Goal: Find specific page/section: Find specific page/section

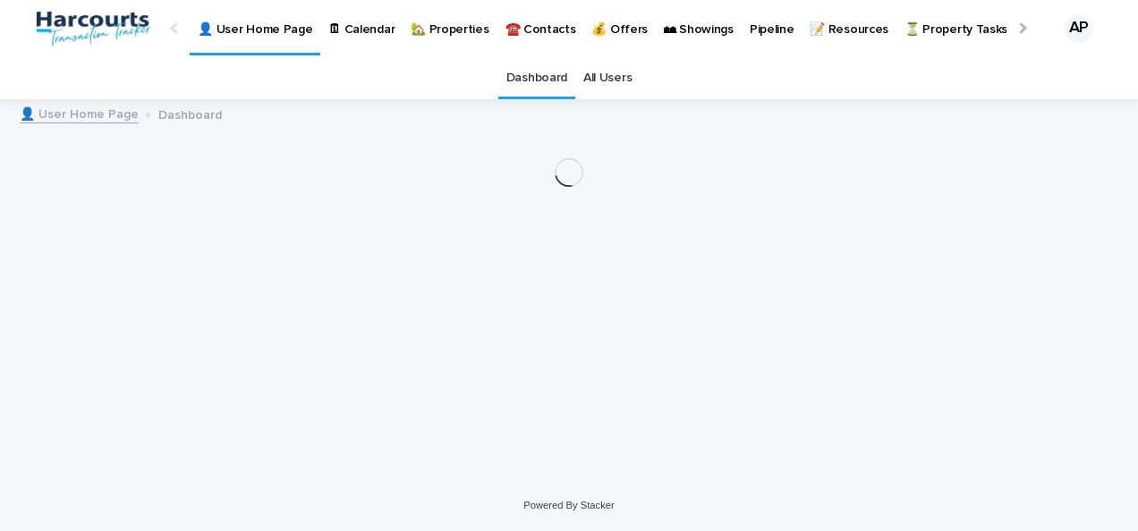
click at [450, 23] on p "🏡 Properties" at bounding box center [449, 19] width 78 height 38
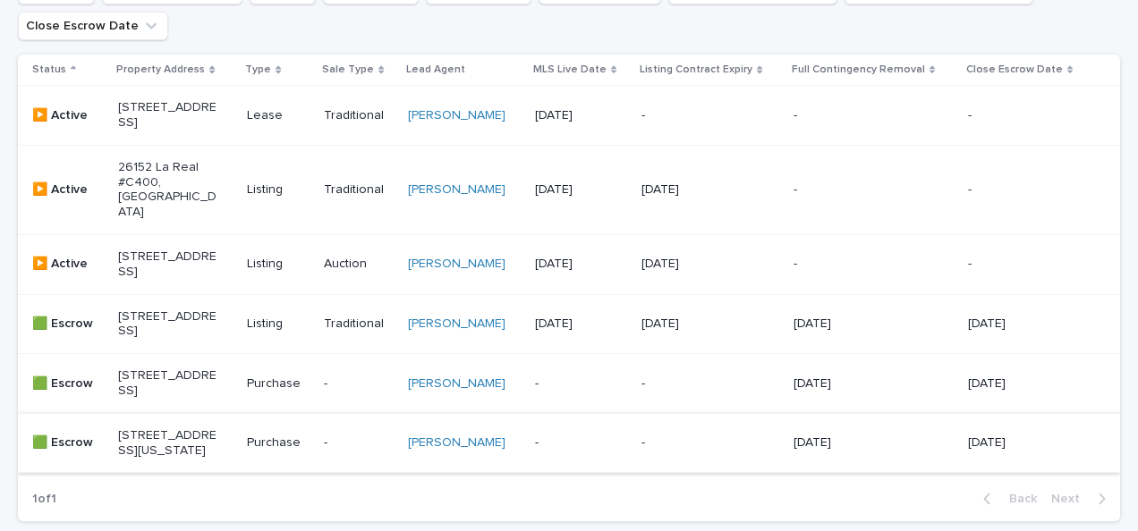
scroll to position [625, 0]
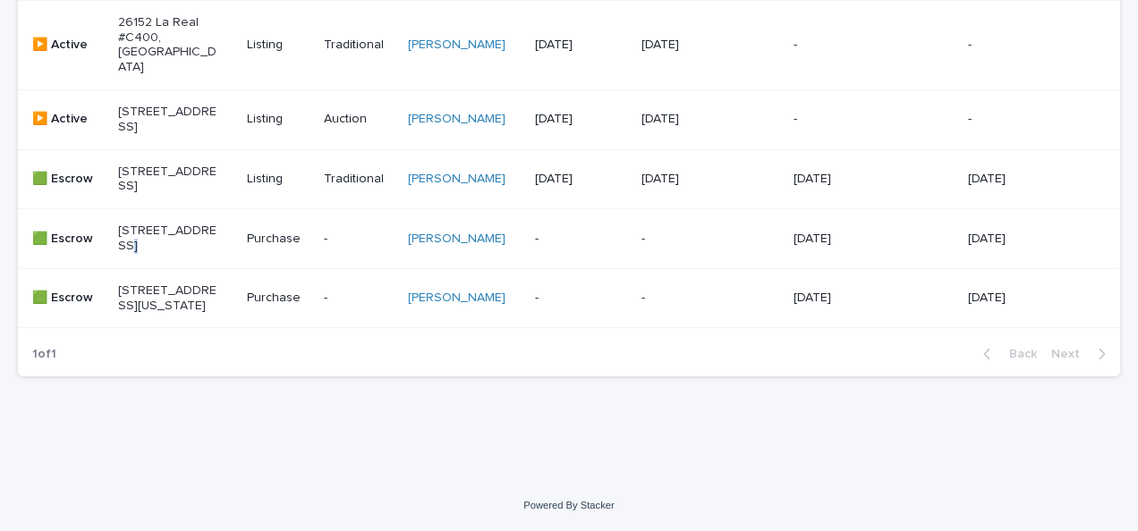
click at [126, 224] on p "[STREET_ADDRESS]" at bounding box center [167, 239] width 99 height 30
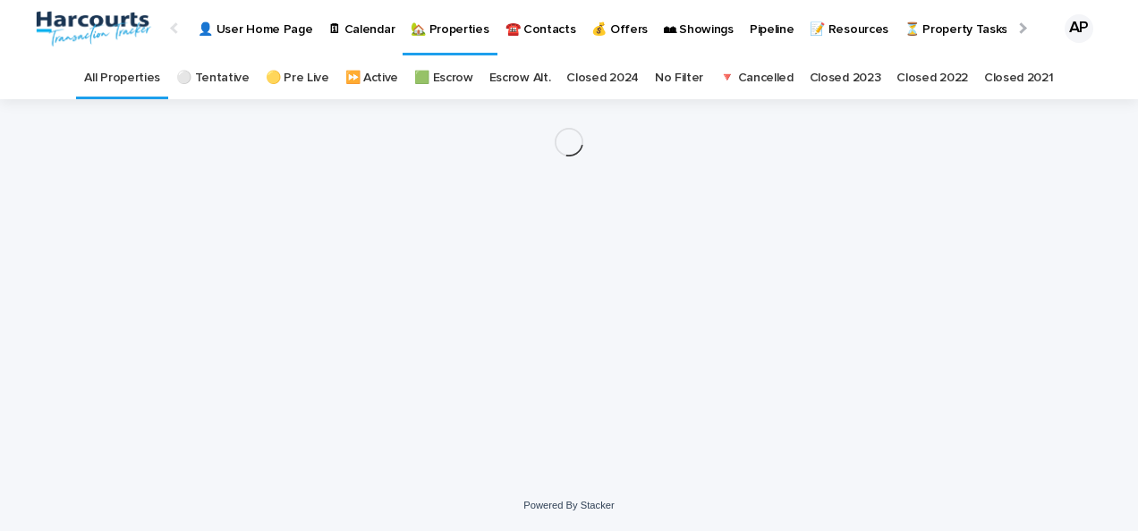
click at [126, 182] on div at bounding box center [569, 142] width 1102 height 86
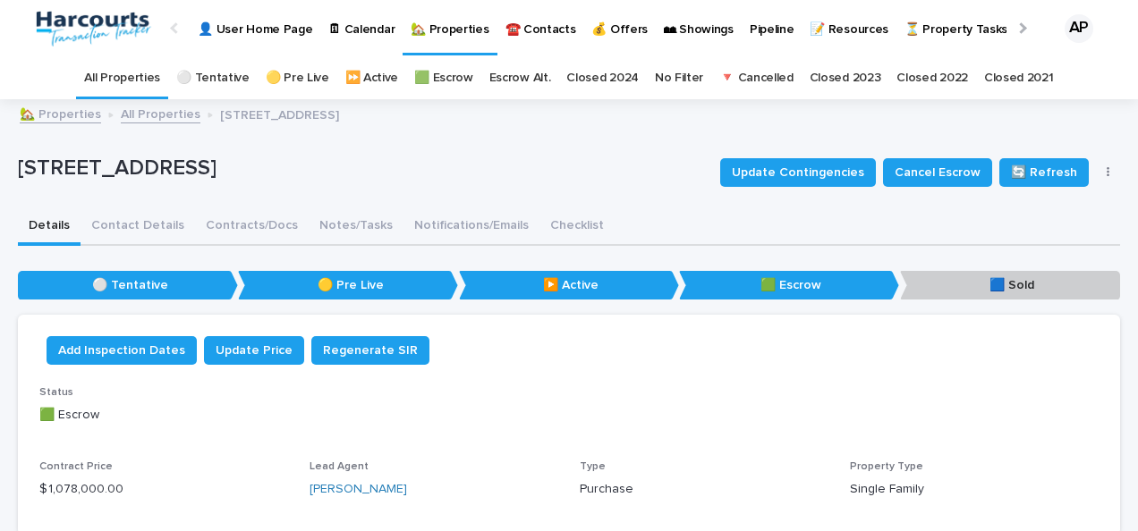
click at [460, 29] on p "🏡 Properties" at bounding box center [449, 19] width 78 height 38
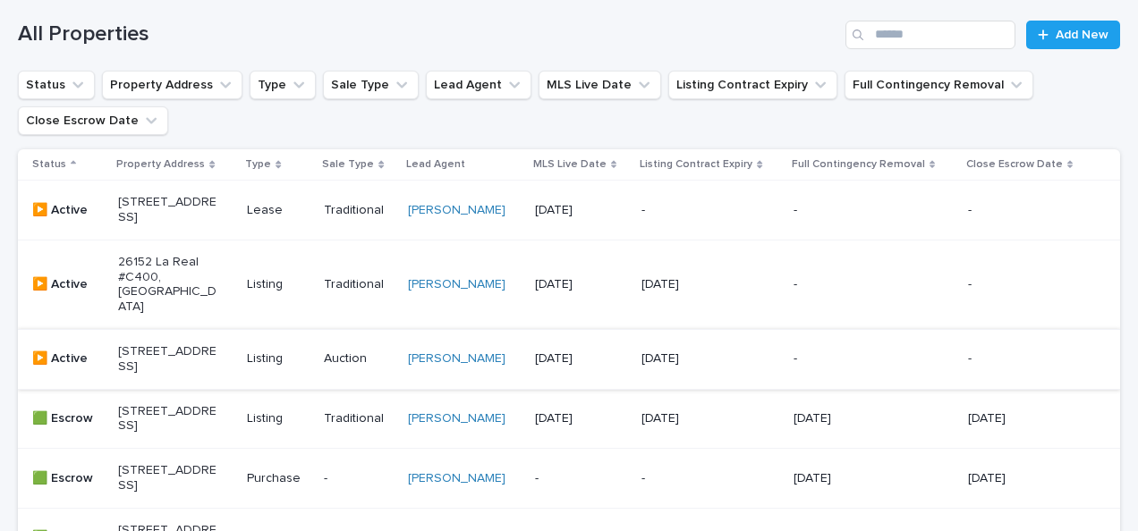
scroll to position [625, 0]
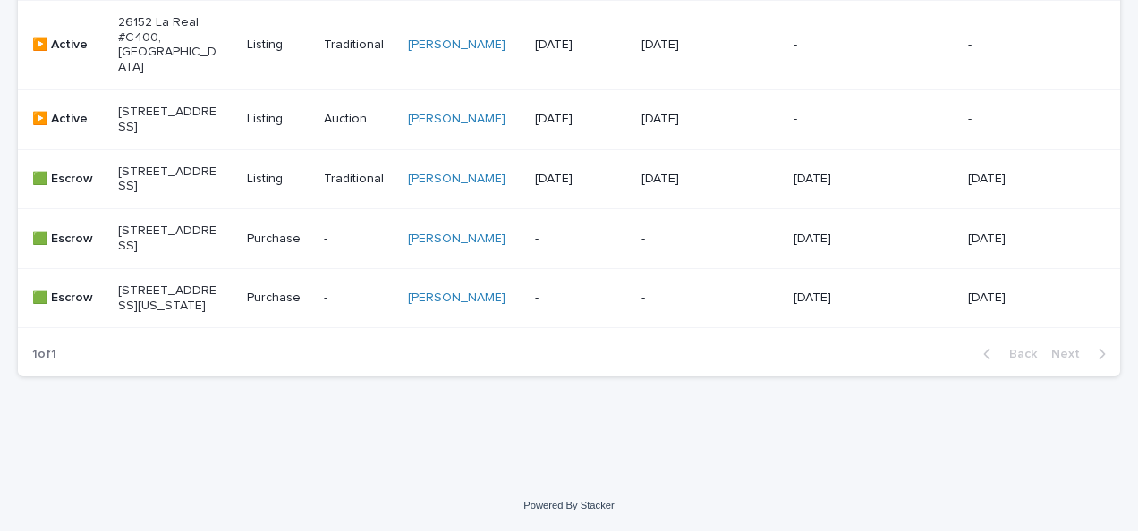
click at [171, 224] on p "[STREET_ADDRESS]" at bounding box center [167, 239] width 99 height 30
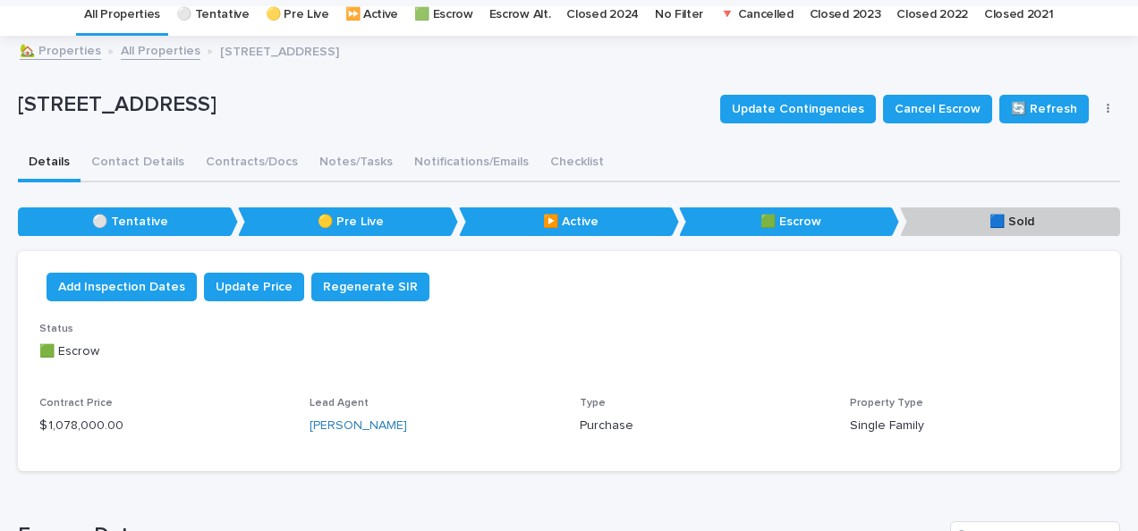
scroll to position [57, 0]
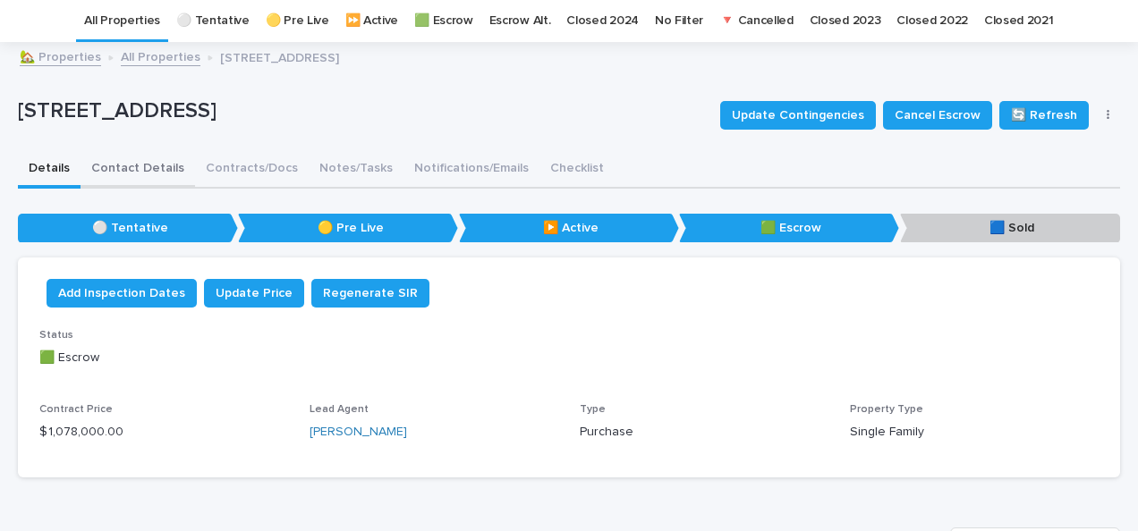
click at [148, 167] on button "Contact Details" at bounding box center [137, 170] width 114 height 38
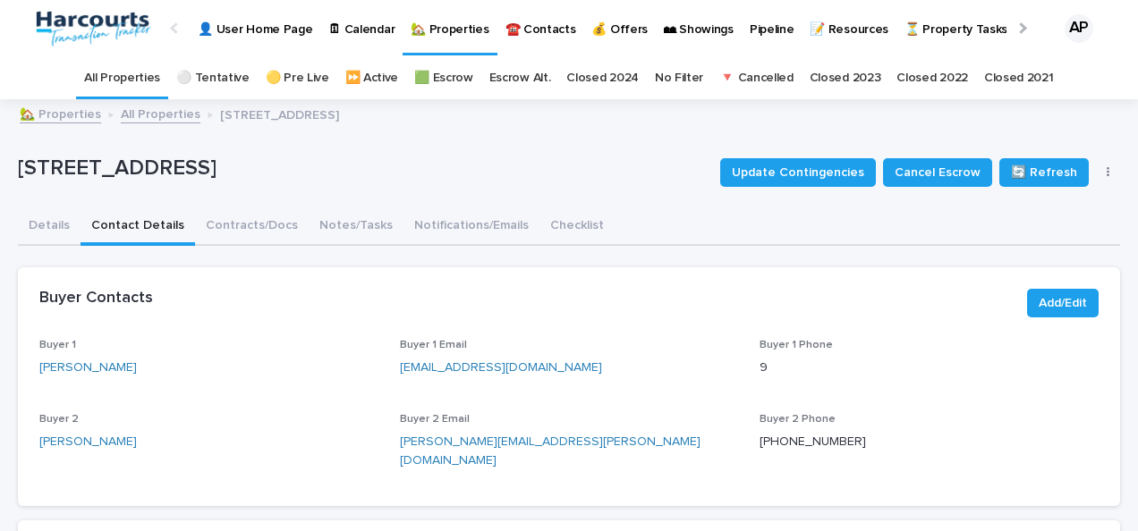
click at [131, 170] on p "[STREET_ADDRESS]" at bounding box center [362, 169] width 688 height 26
click at [55, 226] on button "Details" at bounding box center [49, 227] width 63 height 38
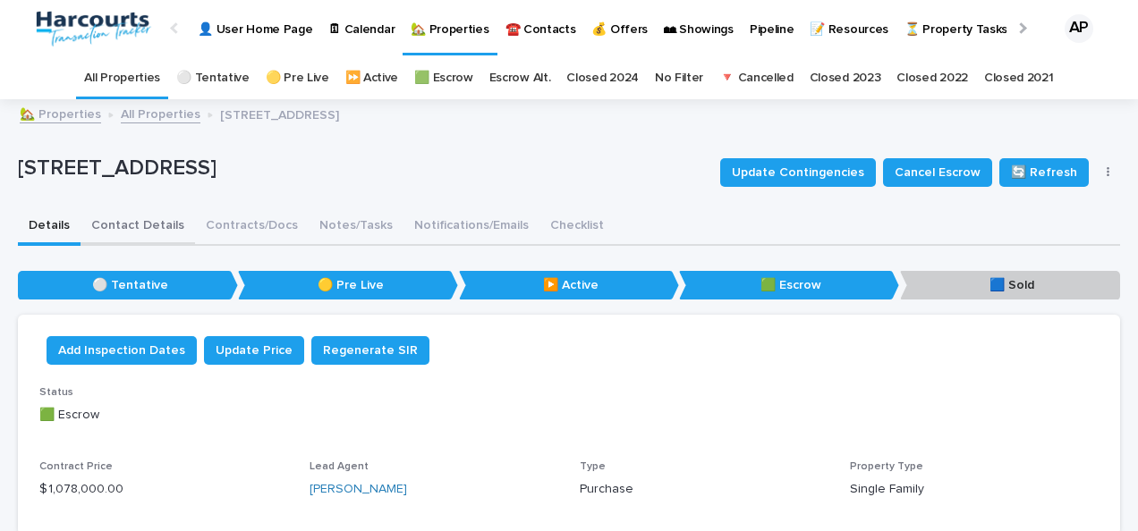
click at [129, 234] on button "Contact Details" at bounding box center [137, 227] width 114 height 38
